Goal: Find specific page/section: Find specific page/section

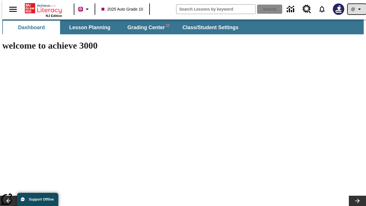
click at [356, 9] on icon "Profile/Settings" at bounding box center [359, 9] width 7 height 7
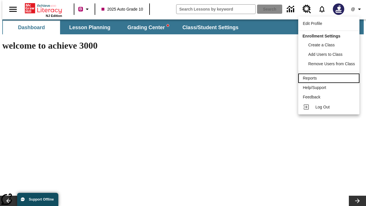
click at [329, 78] on div "Reports" at bounding box center [328, 78] width 52 height 6
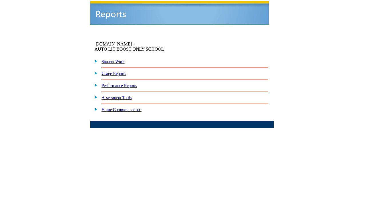
click at [127, 83] on link "Performance Reports" at bounding box center [118, 85] width 35 height 5
